Goal: Check status: Check status

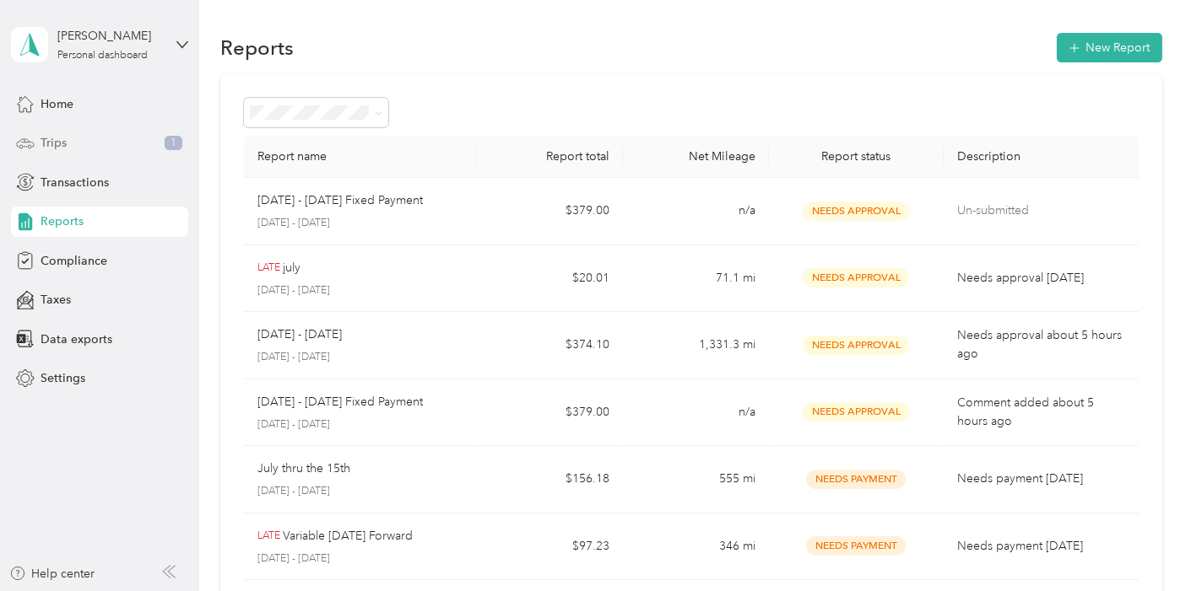
click at [64, 142] on span "Trips" at bounding box center [54, 143] width 26 height 18
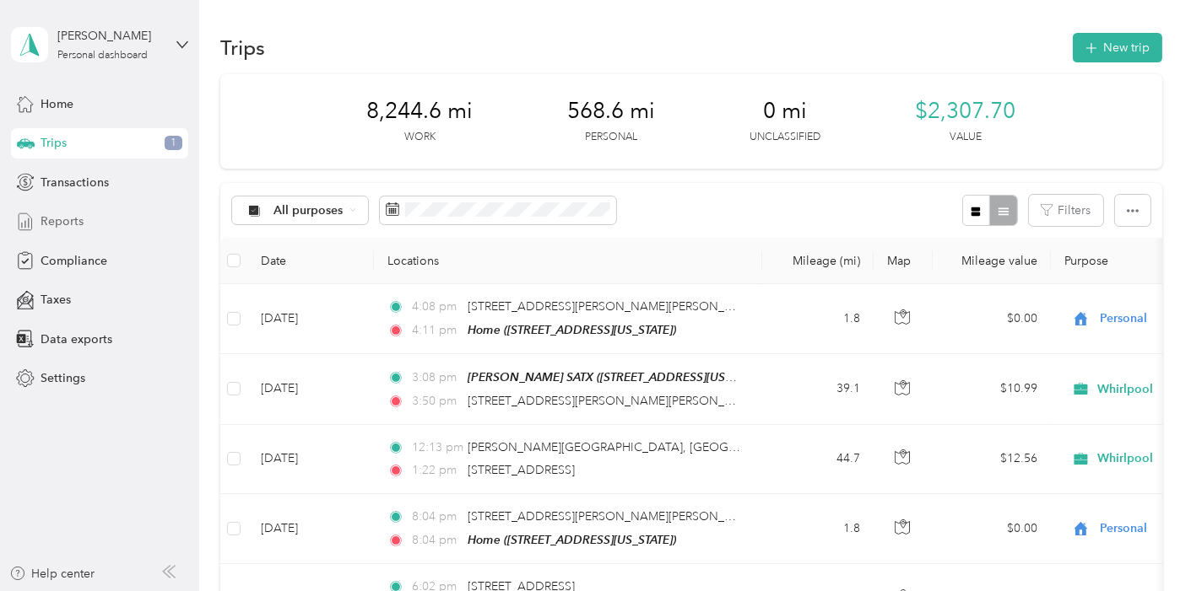
click at [85, 220] on div "Reports" at bounding box center [99, 222] width 177 height 30
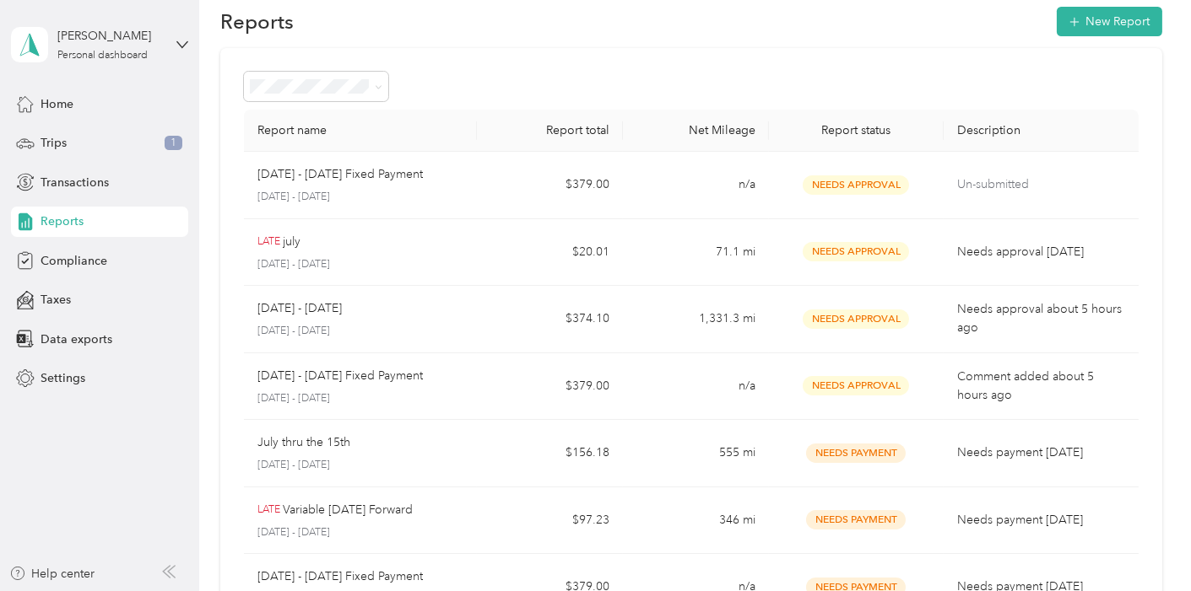
scroll to position [24, 0]
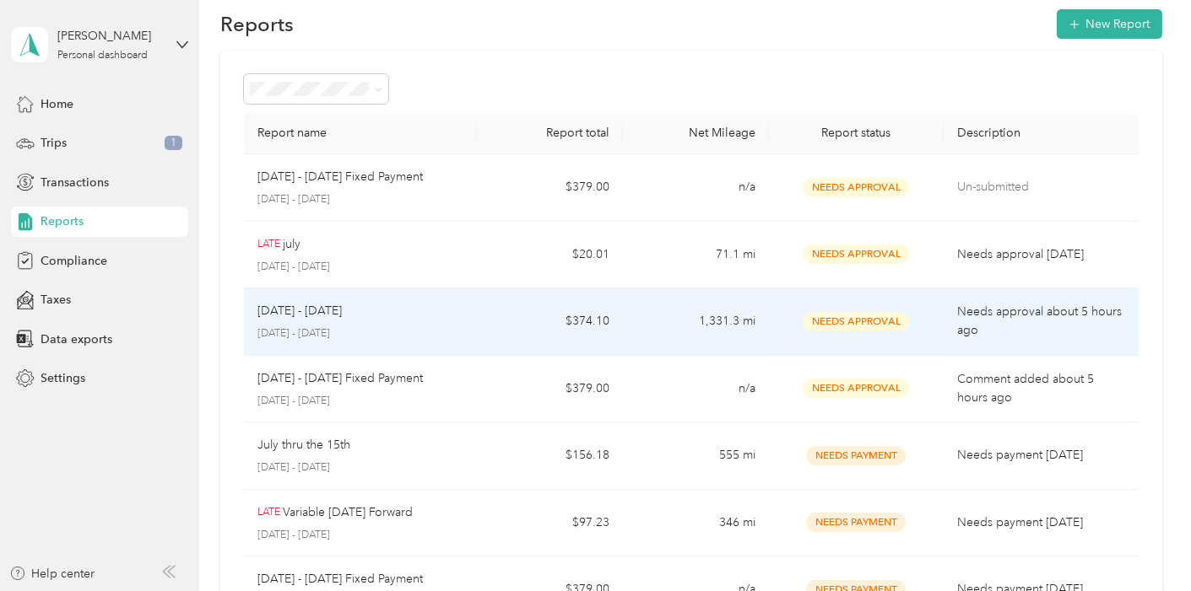
click at [1024, 327] on p "Needs approval about 5 hours ago" at bounding box center [1040, 321] width 167 height 37
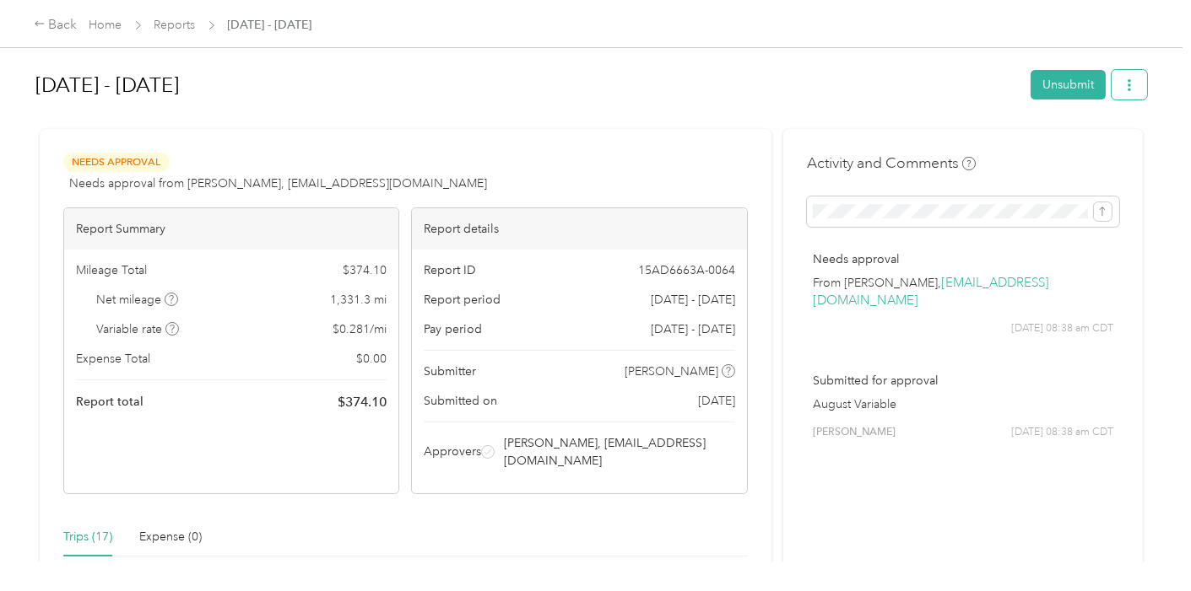
click at [1126, 79] on icon "button" at bounding box center [1129, 85] width 12 height 12
click at [1159, 203] on div "[DATE] - [DATE] Unsubmit Needs Approval Needs approval from [PERSON_NAME], [EMA…" at bounding box center [591, 281] width 1182 height 562
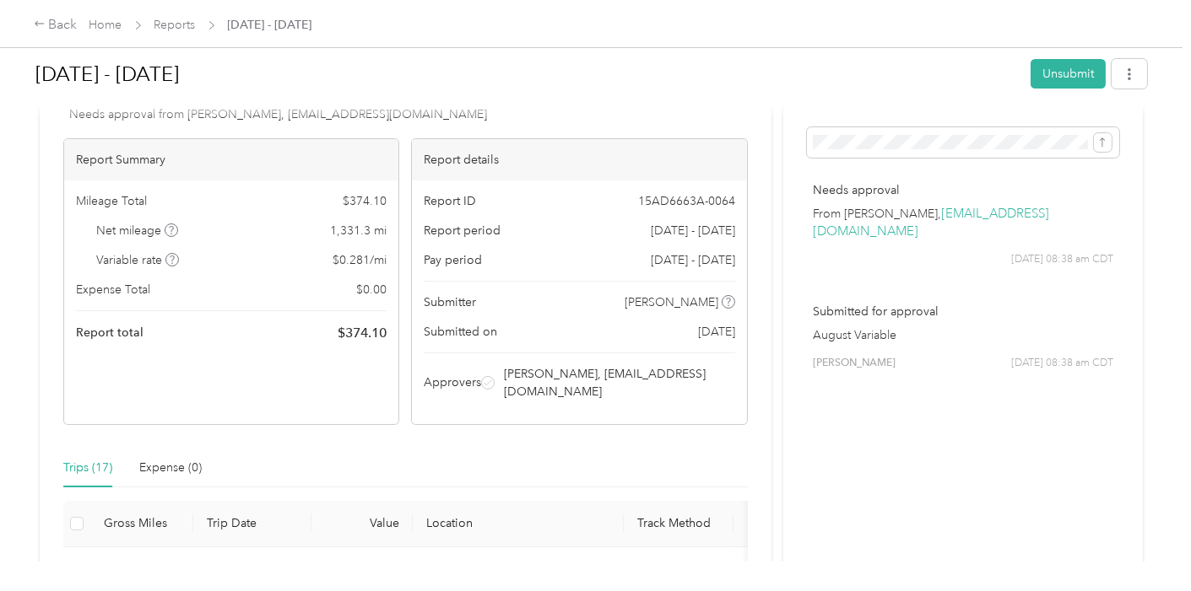
scroll to position [94, 0]
